Goal: Navigation & Orientation: Understand site structure

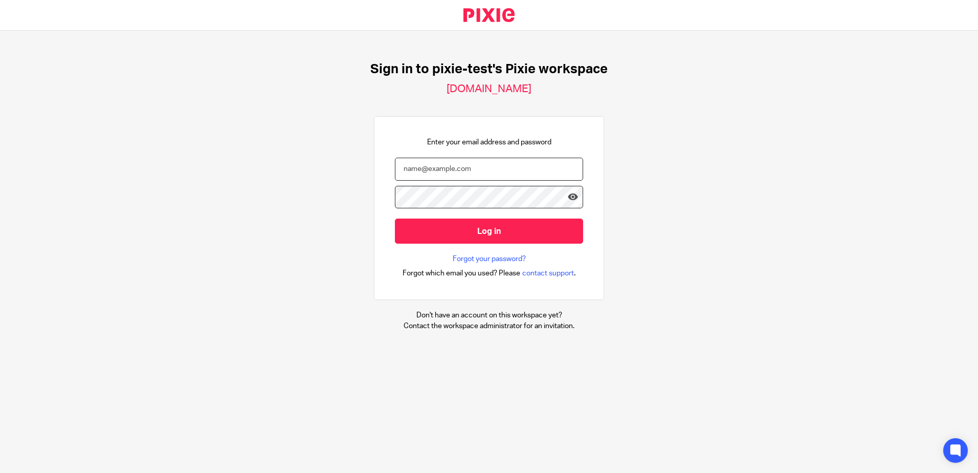
click at [530, 166] on input "email" at bounding box center [489, 169] width 188 height 23
click at [529, 162] on input "email" at bounding box center [489, 169] width 188 height 23
type input "hafizah.matassan@theaccessgroup.com"
click at [395, 218] on input "Log in" at bounding box center [489, 230] width 188 height 25
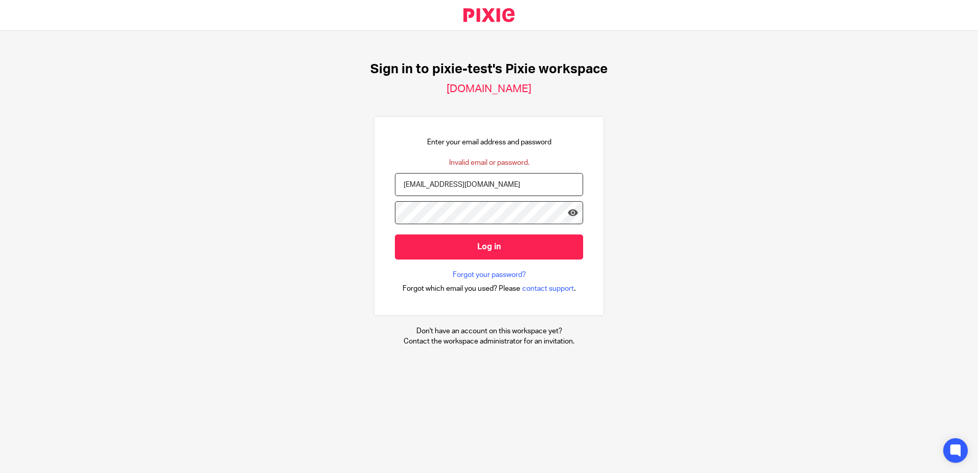
click at [395, 234] on input "Log in" at bounding box center [489, 246] width 188 height 25
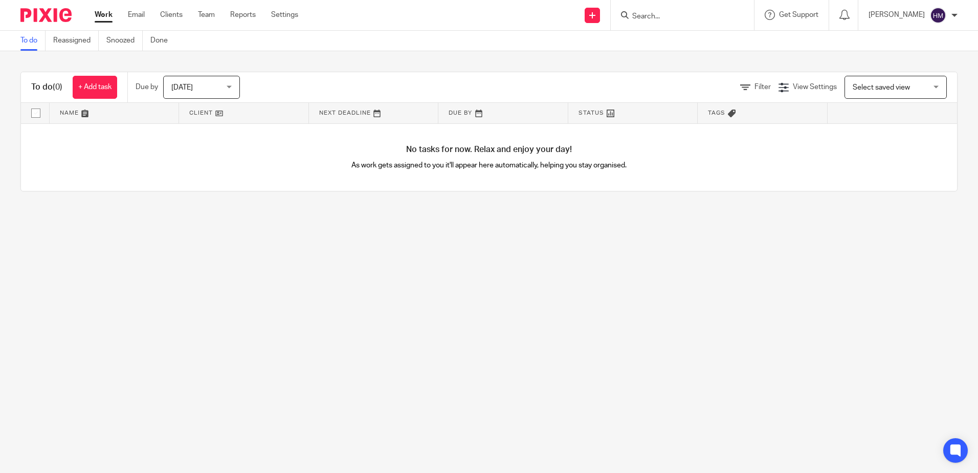
click at [270, 17] on ul "Work Email Clients Team Reports Settings" at bounding box center [204, 15] width 219 height 10
click at [276, 17] on link "Settings" at bounding box center [284, 15] width 27 height 10
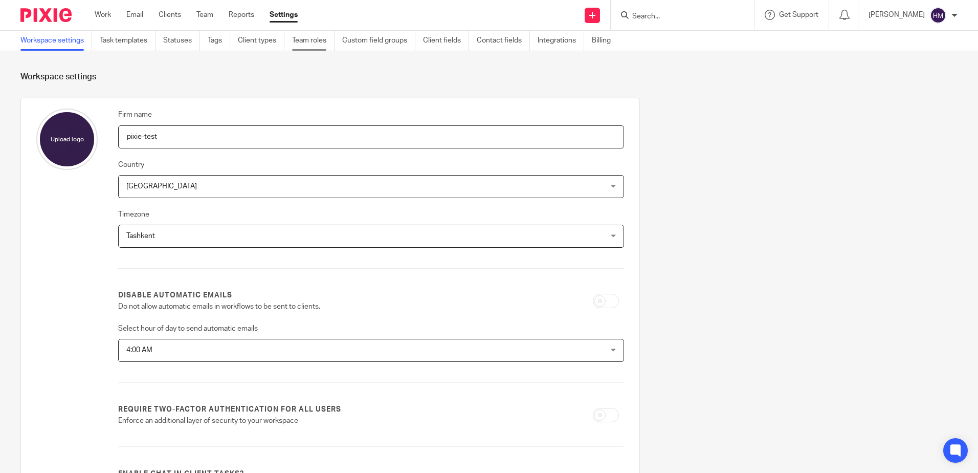
click at [300, 42] on link "Team roles" at bounding box center [313, 41] width 42 height 20
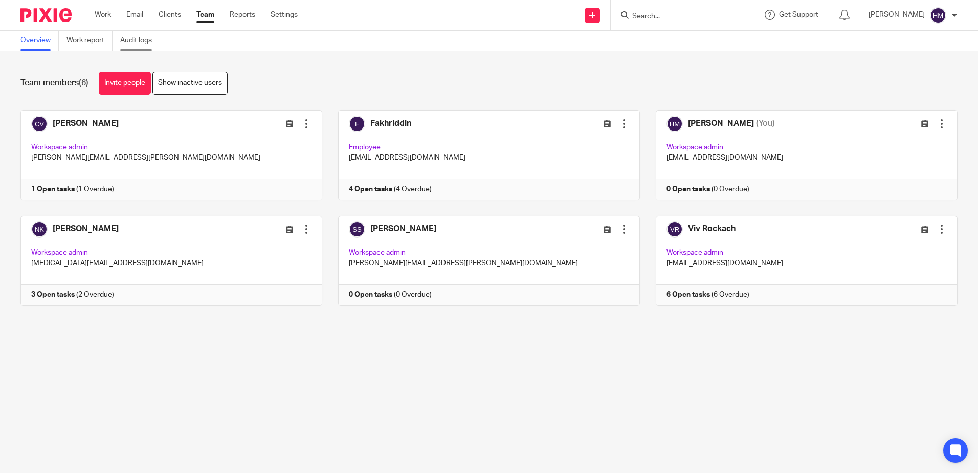
click at [147, 37] on link "Audit logs" at bounding box center [139, 41] width 39 height 20
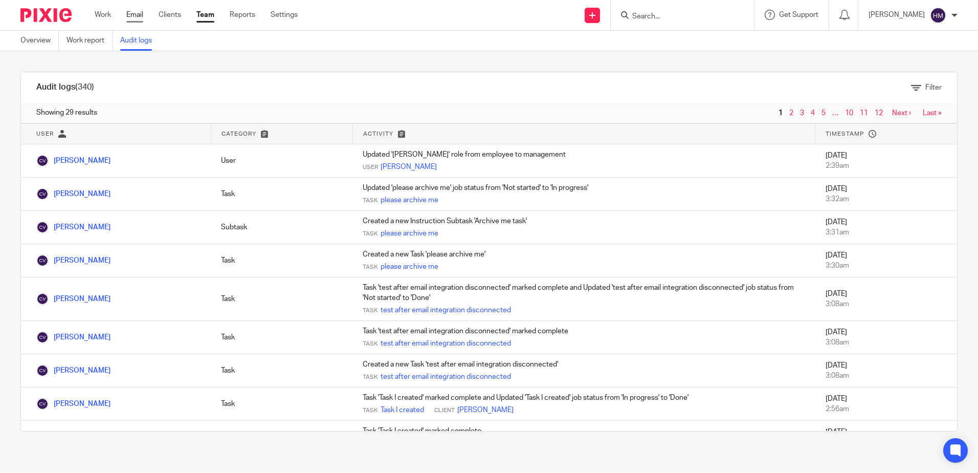
click at [128, 16] on link "Email" at bounding box center [134, 15] width 17 height 10
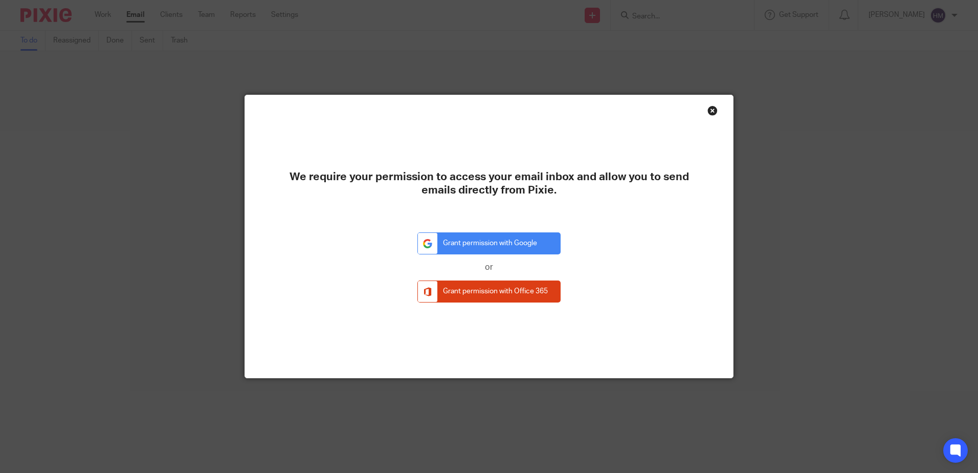
click at [707, 111] on div "Close this dialog window" at bounding box center [712, 110] width 10 height 10
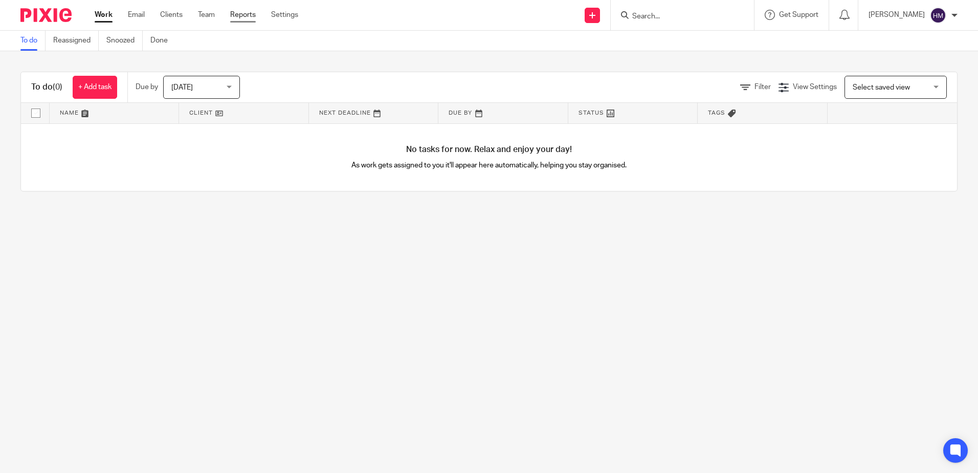
click at [240, 17] on link "Reports" at bounding box center [243, 15] width 26 height 10
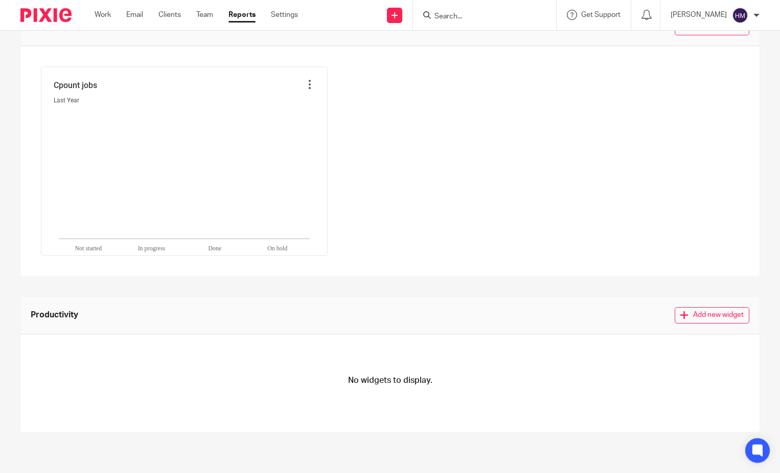
scroll to position [203, 0]
